Goal: Check status

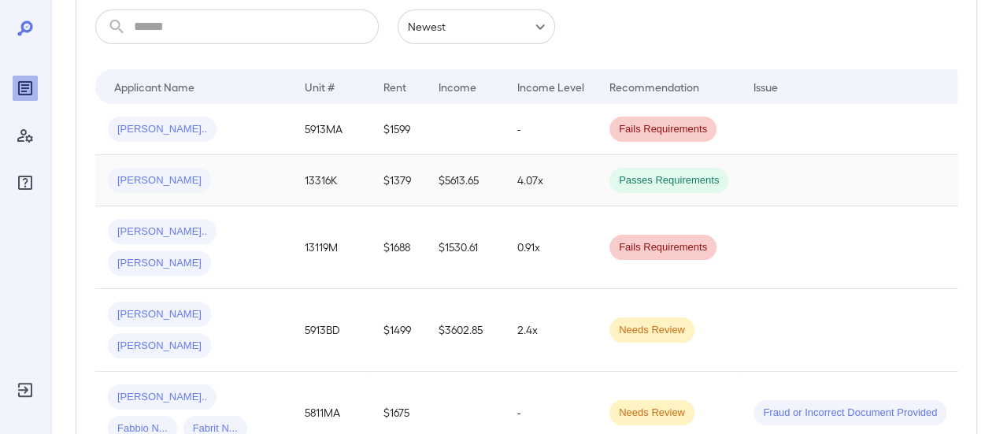
scroll to position [79, 0]
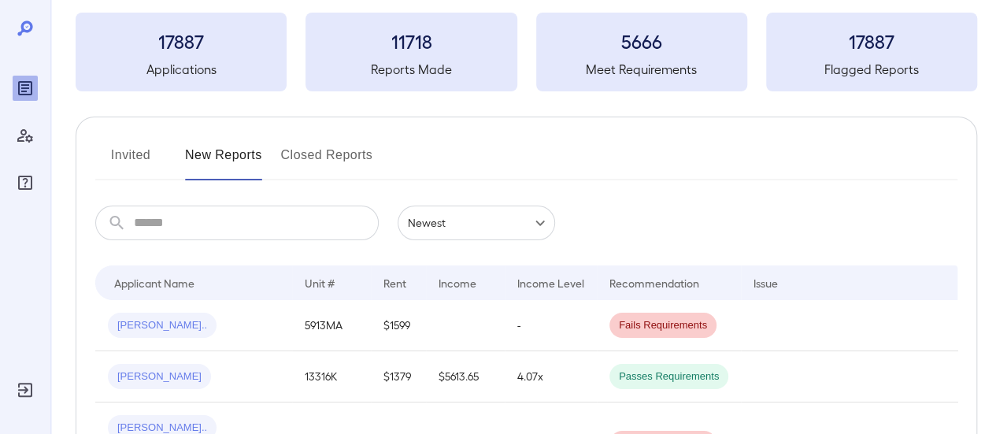
drag, startPoint x: 123, startPoint y: 155, endPoint x: 173, endPoint y: 155, distance: 50.4
click at [123, 155] on button "Invited" at bounding box center [130, 161] width 71 height 38
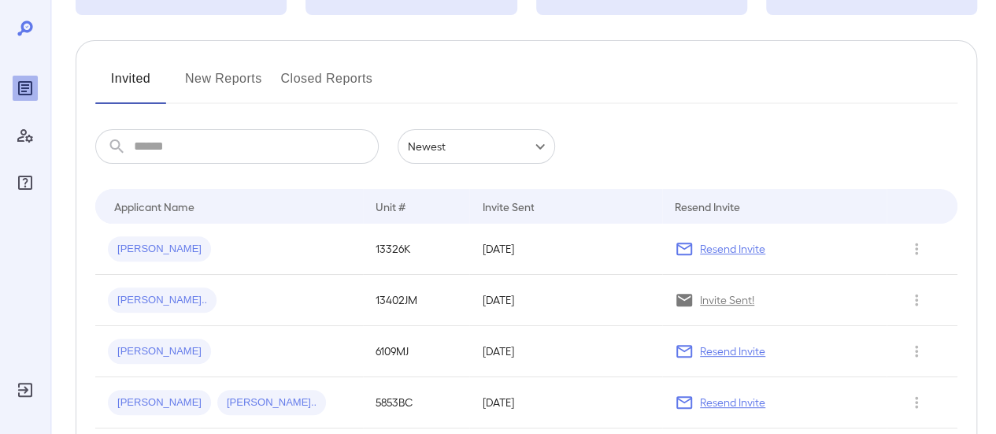
scroll to position [157, 0]
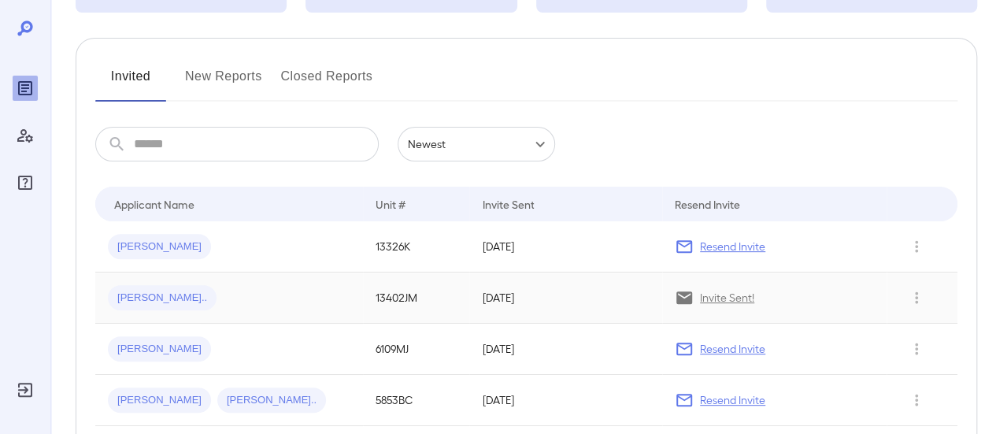
click at [313, 305] on div "[PERSON_NAME].." at bounding box center [229, 297] width 242 height 25
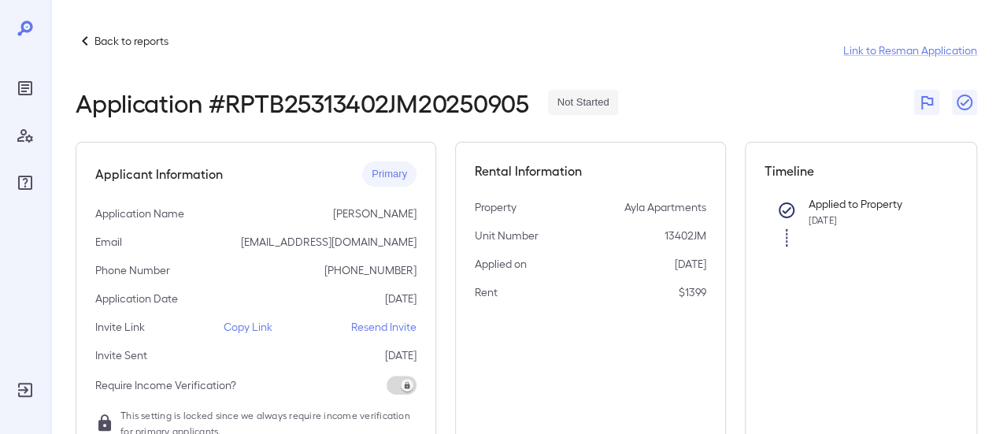
click at [965, 284] on div "Timeline Applied to Property Aug 29, 2025" at bounding box center [861, 431] width 233 height 579
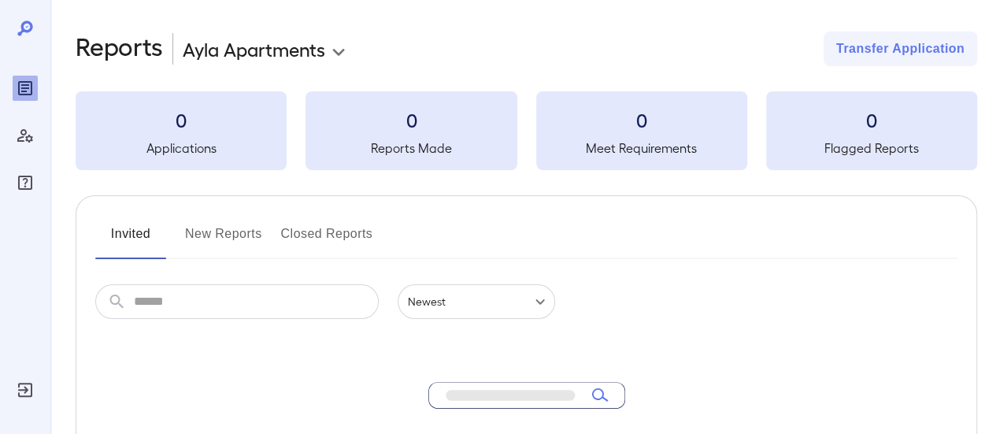
scroll to position [157, 0]
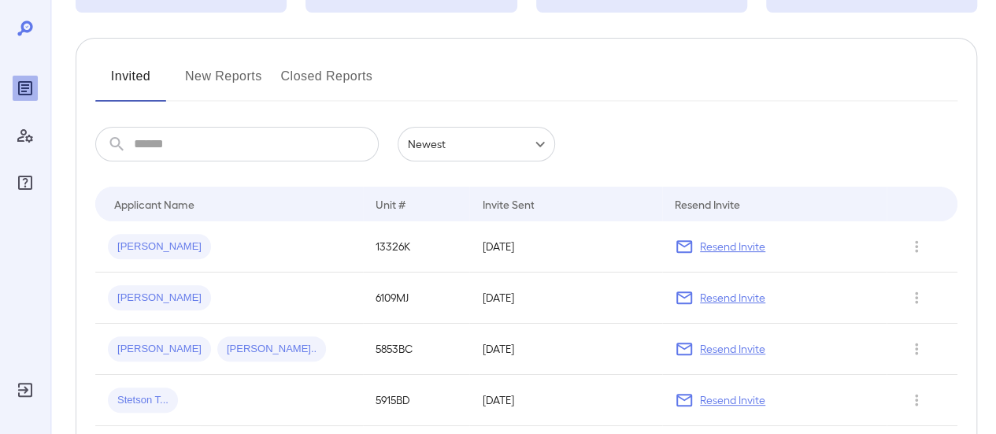
click at [125, 79] on button "Invited" at bounding box center [130, 83] width 71 height 38
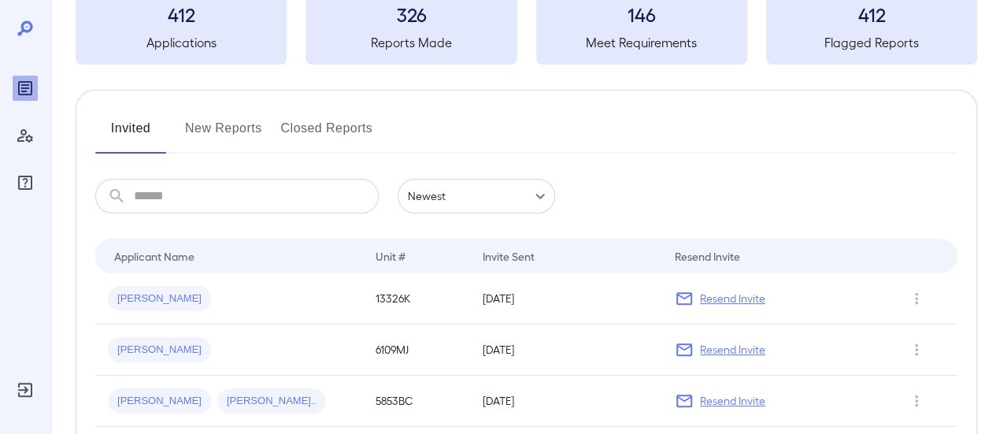
scroll to position [0, 0]
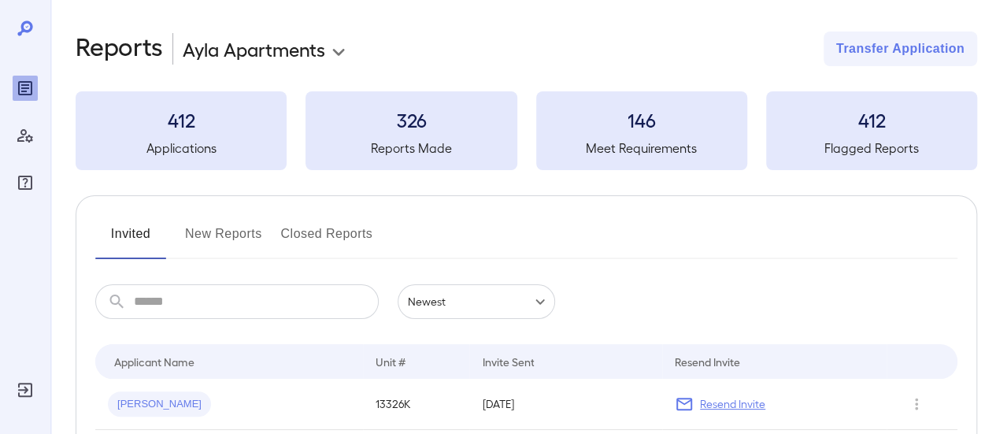
click at [222, 239] on button "New Reports" at bounding box center [223, 240] width 77 height 38
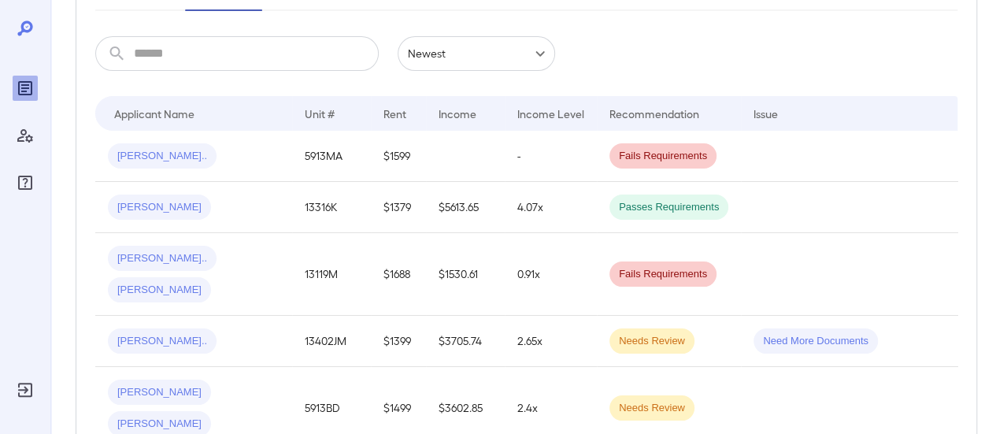
scroll to position [249, 0]
